Goal: Task Accomplishment & Management: Use online tool/utility

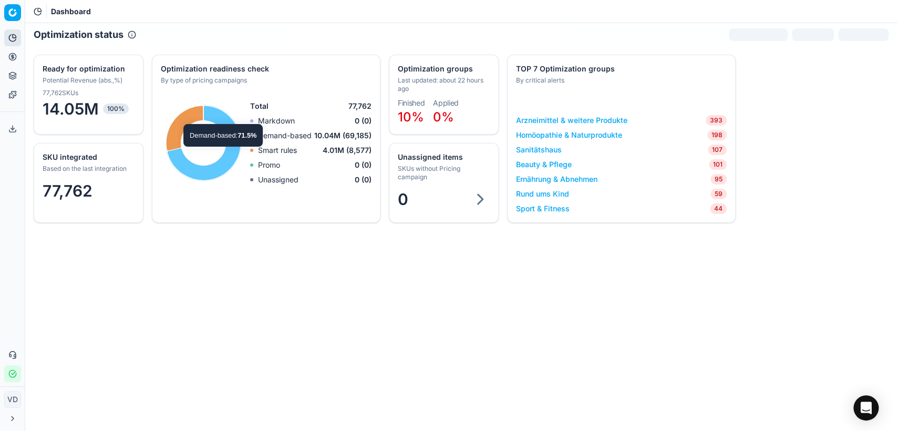
click at [9, 54] on circle at bounding box center [12, 56] width 7 height 7
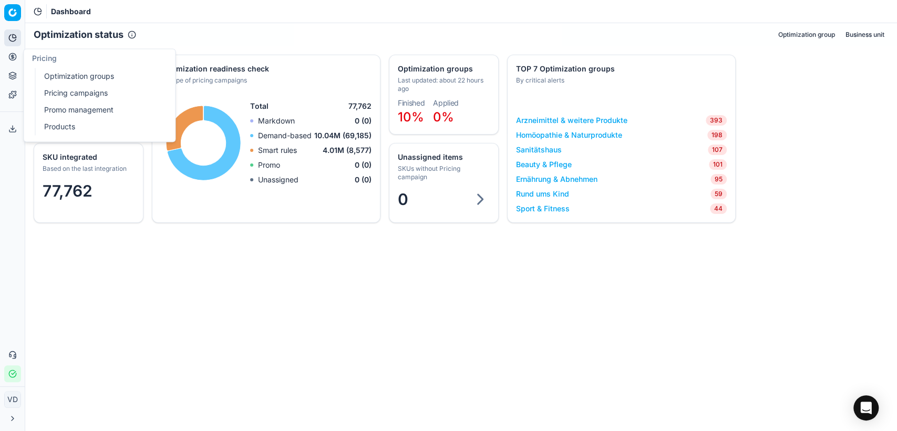
click at [53, 81] on link "Optimization groups" at bounding box center [101, 76] width 122 height 15
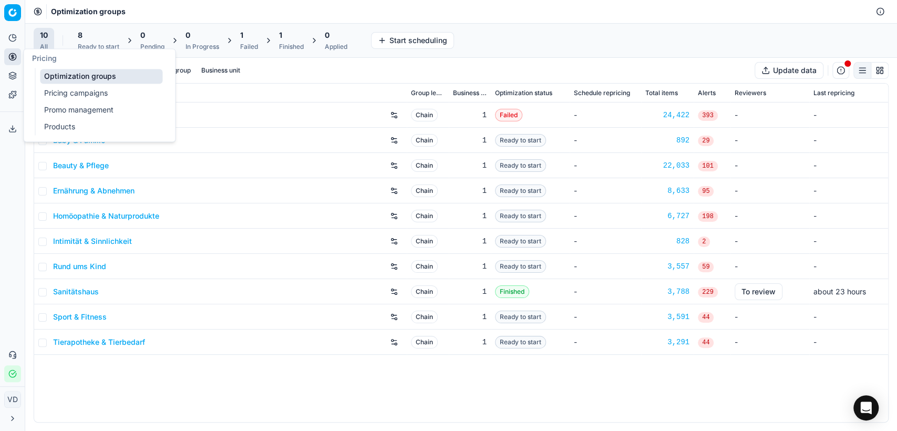
click at [55, 87] on link "Pricing campaigns" at bounding box center [101, 93] width 122 height 15
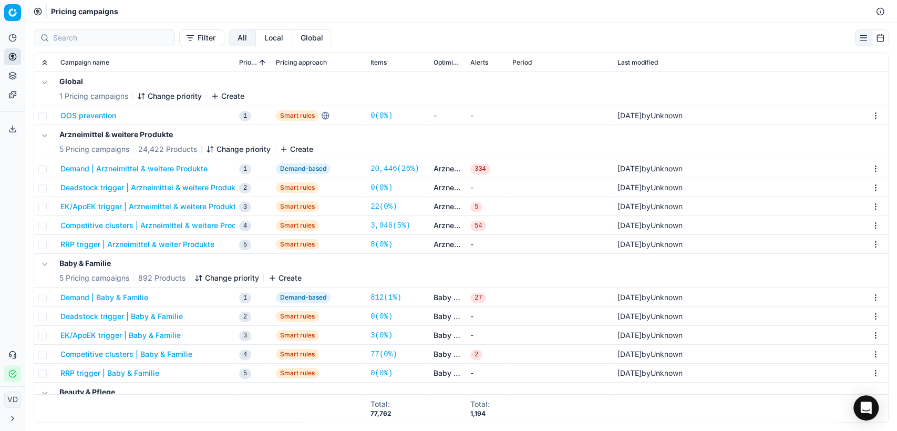
click at [8, 54] on button "Pricing" at bounding box center [12, 56] width 17 height 17
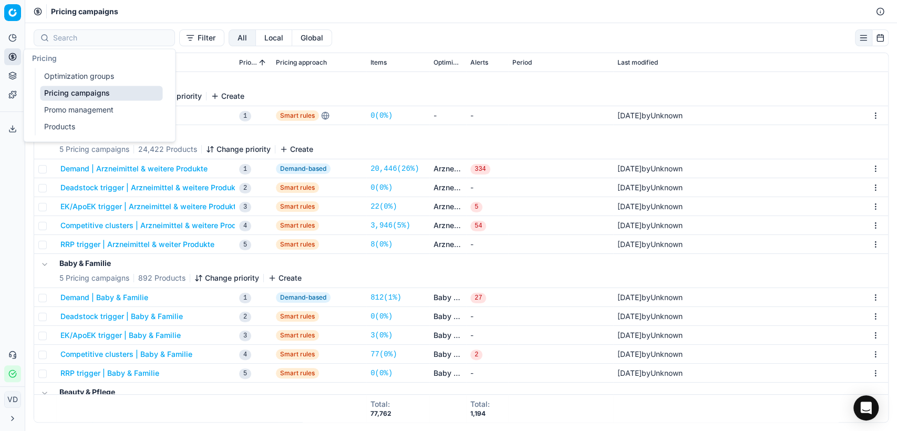
click at [76, 71] on link "Optimization groups" at bounding box center [101, 76] width 122 height 15
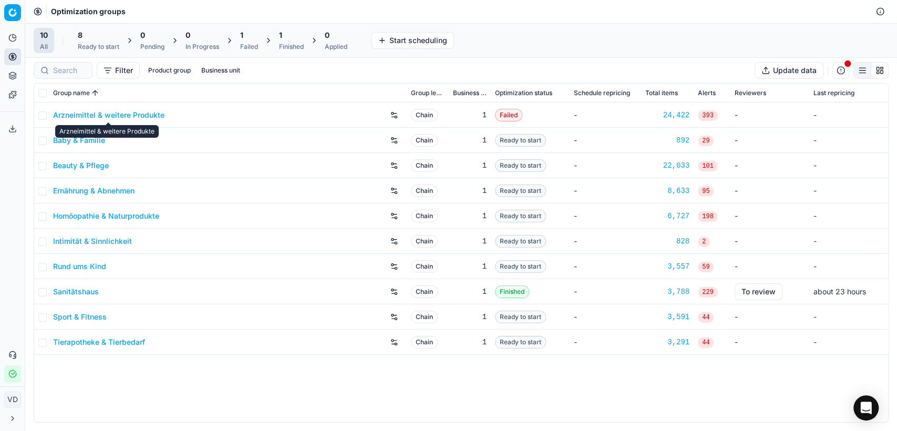
click at [81, 117] on link "Arzneimittel & weitere Produkte" at bounding box center [108, 115] width 111 height 11
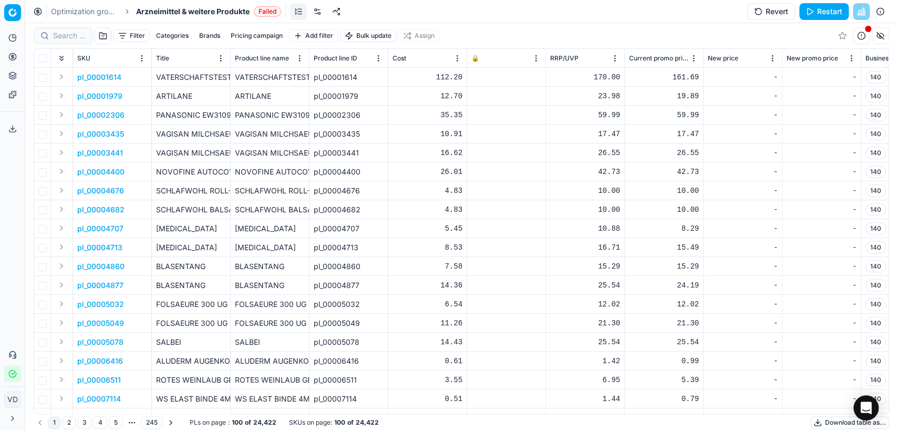
click at [114, 55] on div "SKU" at bounding box center [112, 58] width 70 height 11
click at [859, 39] on button "button" at bounding box center [861, 35] width 17 height 17
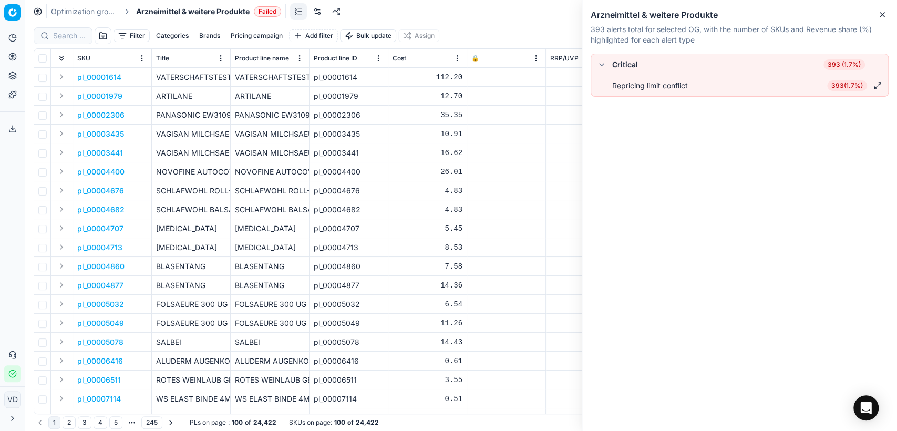
click at [881, 17] on icon "button" at bounding box center [883, 15] width 4 height 4
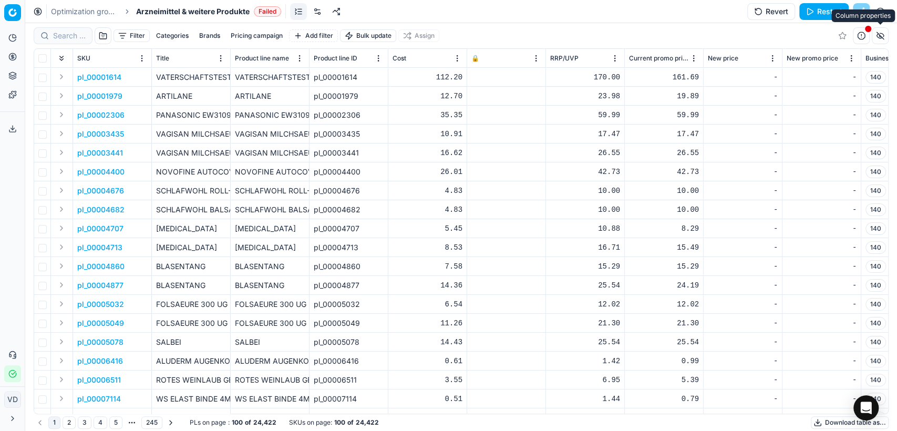
click at [879, 40] on button "button" at bounding box center [880, 35] width 17 height 17
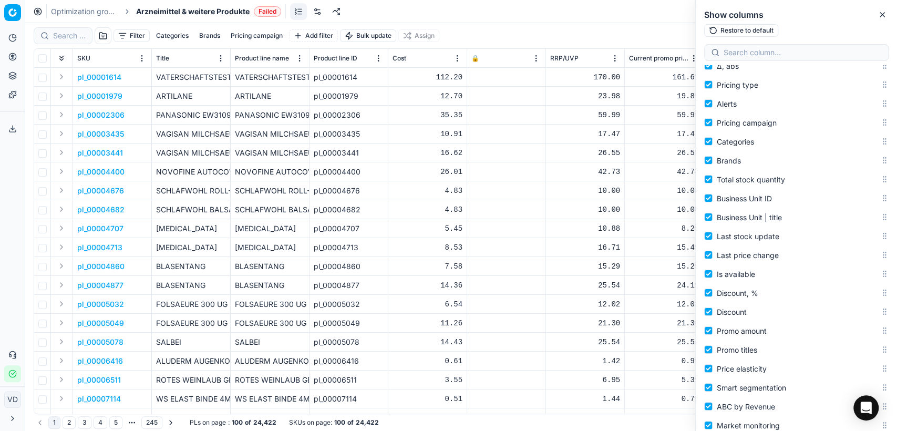
scroll to position [876, 0]
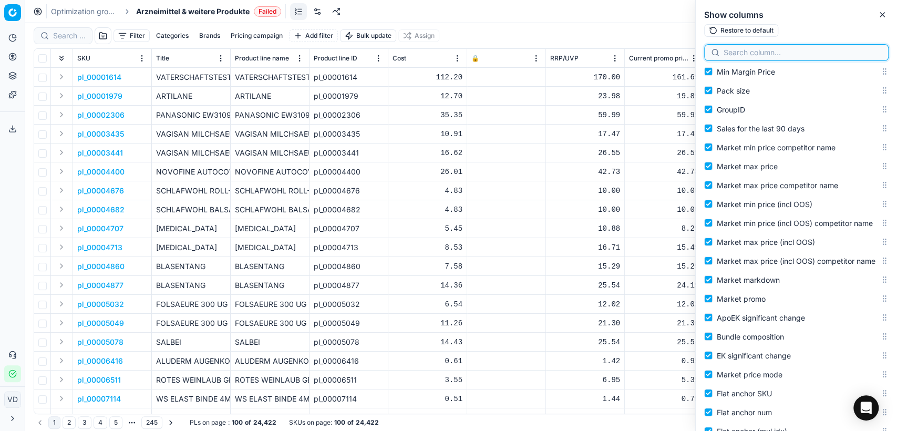
click at [737, 53] on input at bounding box center [803, 52] width 158 height 11
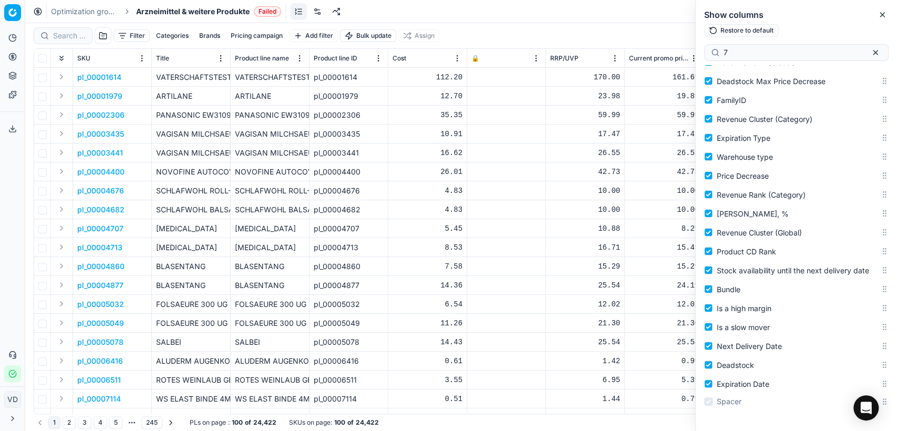
scroll to position [1794, 0]
drag, startPoint x: 740, startPoint y: 50, endPoint x: 722, endPoint y: 50, distance: 18.4
click at [722, 50] on div "7" at bounding box center [796, 52] width 185 height 17
click at [722, 54] on div "30 1" at bounding box center [796, 52] width 185 height 17
type input "week"
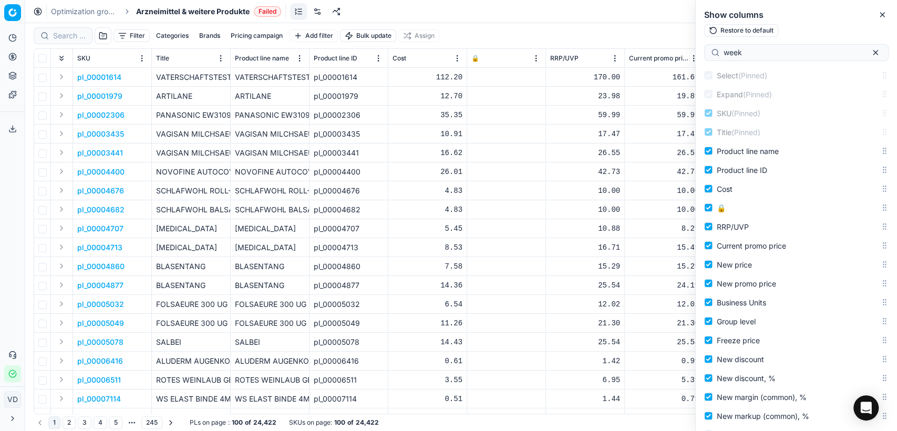
scroll to position [0, 0]
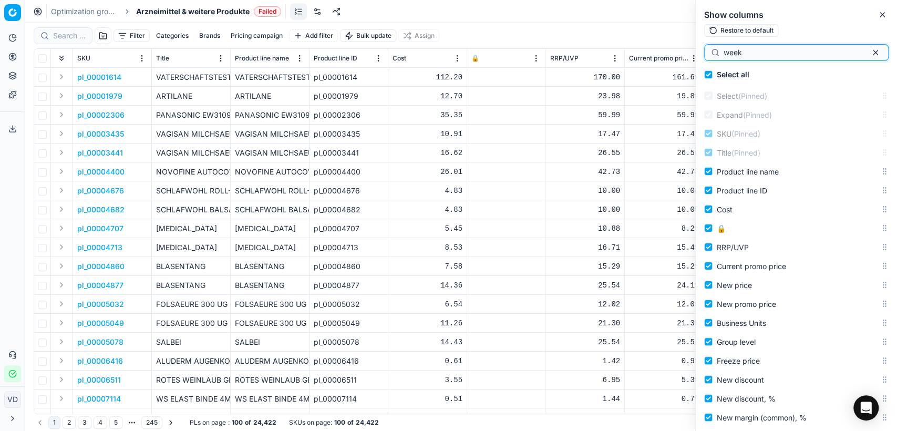
click at [776, 54] on input "week" at bounding box center [792, 52] width 137 height 11
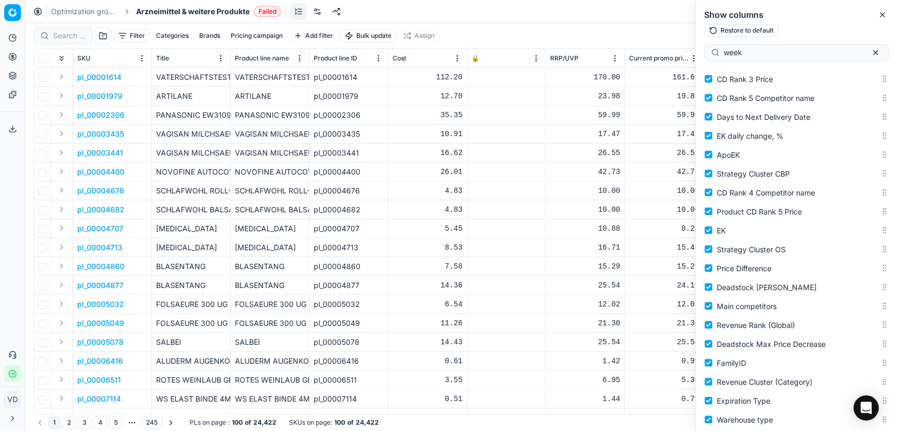
scroll to position [1794, 0]
